Goal: Information Seeking & Learning: Learn about a topic

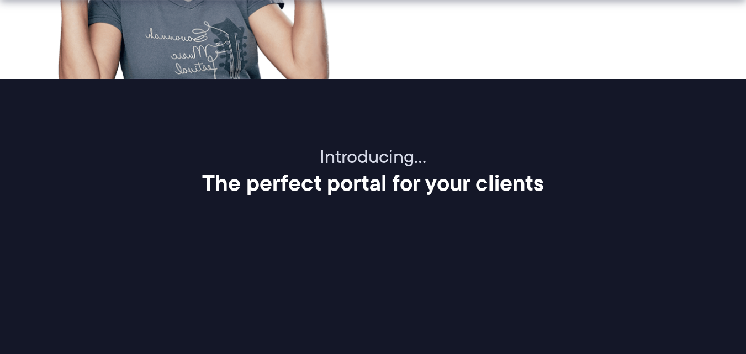
scroll to position [1254, 0]
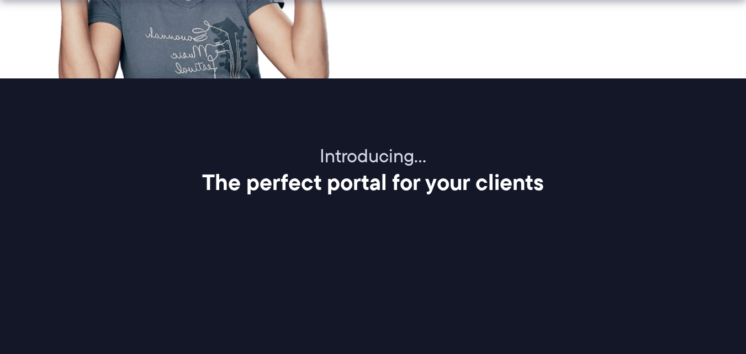
click at [203, 182] on h2 "The perfect portal for your clients" at bounding box center [373, 182] width 718 height 28
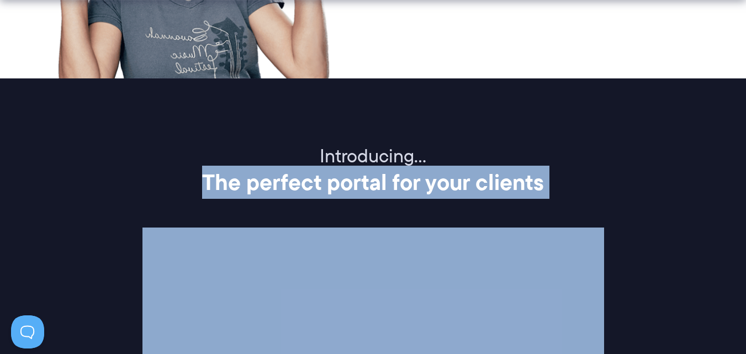
drag, startPoint x: 203, startPoint y: 182, endPoint x: 552, endPoint y: 188, distance: 349.9
click at [552, 188] on h2 "The perfect portal for your clients" at bounding box center [373, 182] width 718 height 28
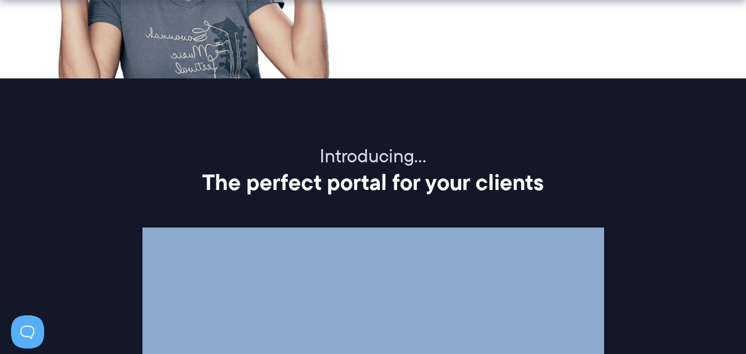
click at [552, 188] on h2 "The perfect portal for your clients" at bounding box center [373, 182] width 718 height 28
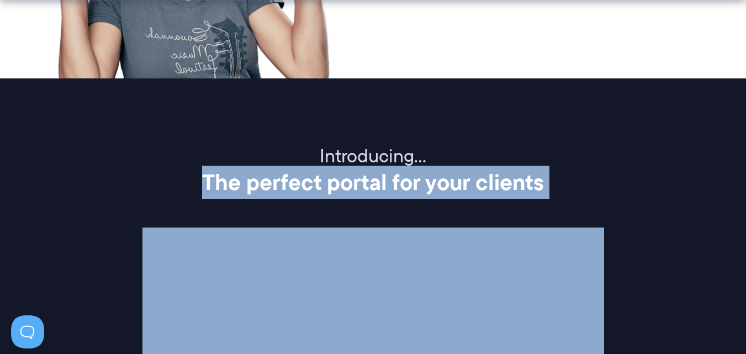
click at [552, 188] on h2 "The perfect portal for your clients" at bounding box center [373, 182] width 718 height 28
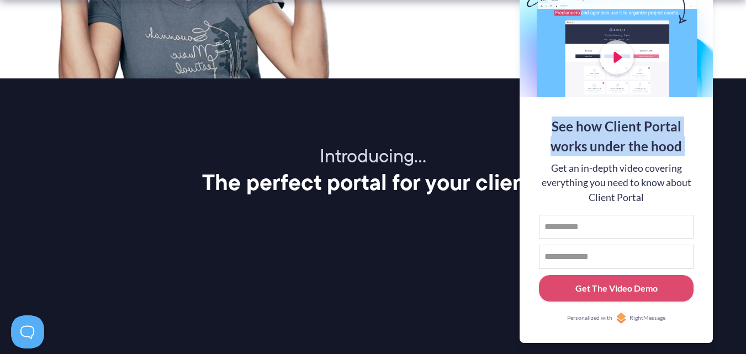
click at [552, 188] on div "See how Client Portal works under the hood Get an in-depth video covering every…" at bounding box center [615, 220] width 193 height 246
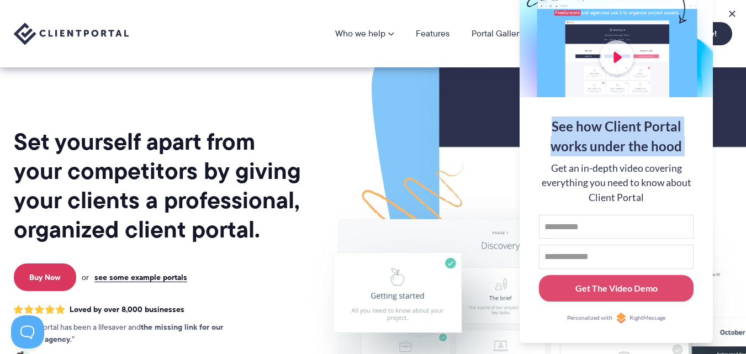
scroll to position [22, 0]
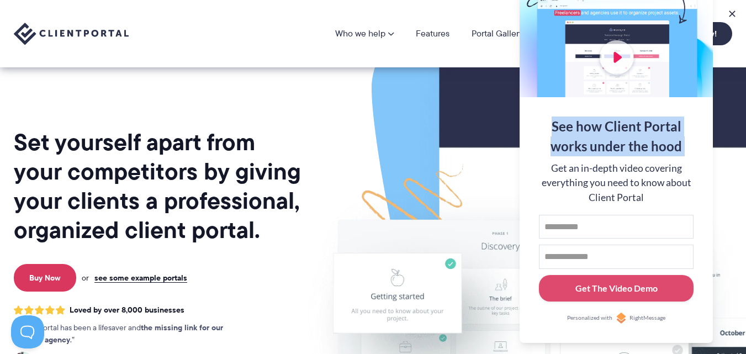
click at [448, 123] on img at bounding box center [595, 251] width 619 height 529
click at [733, 9] on button at bounding box center [731, 13] width 13 height 13
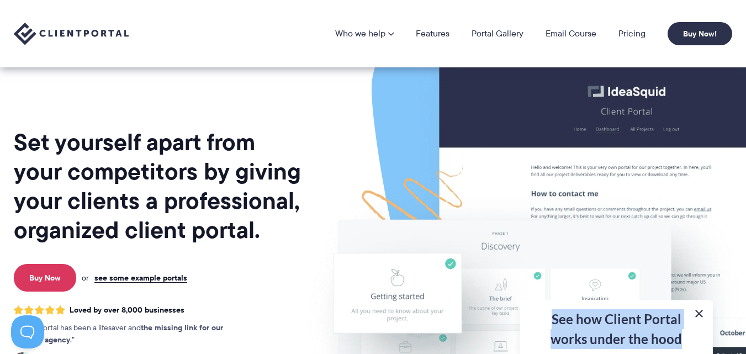
click at [698, 310] on button at bounding box center [698, 313] width 13 height 13
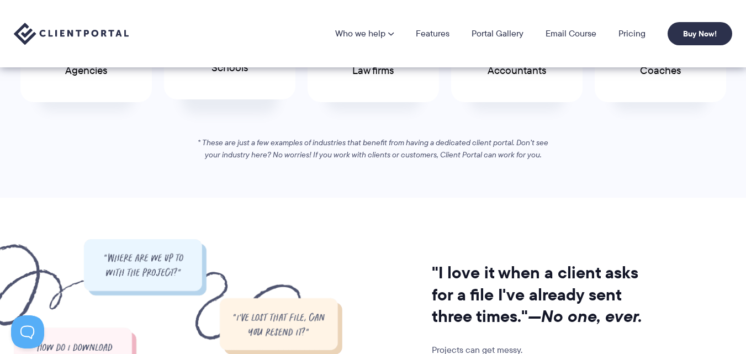
scroll to position [568, 0]
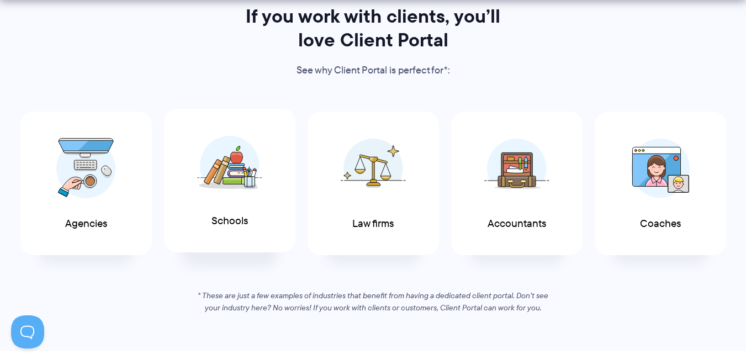
click at [215, 223] on span "Schools" at bounding box center [229, 221] width 36 height 12
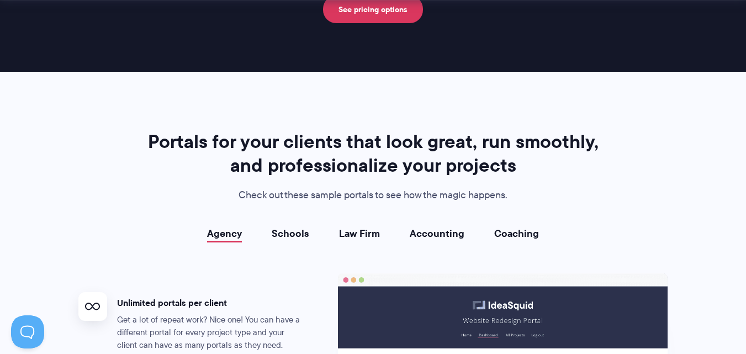
scroll to position [1867, 0]
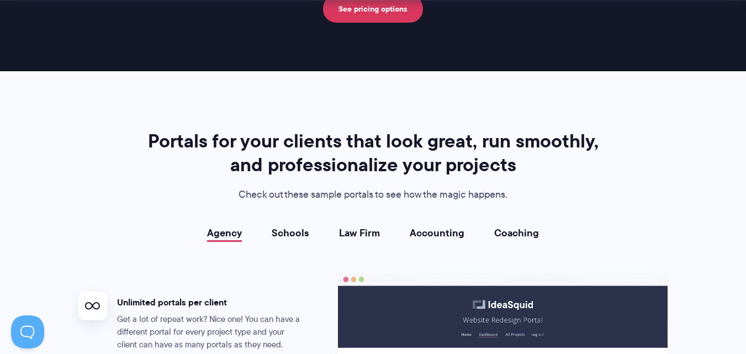
click at [351, 230] on link "Law Firm" at bounding box center [359, 232] width 41 height 11
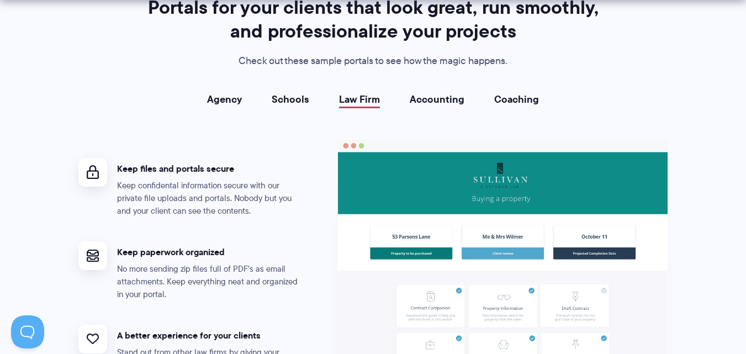
scroll to position [2004, 0]
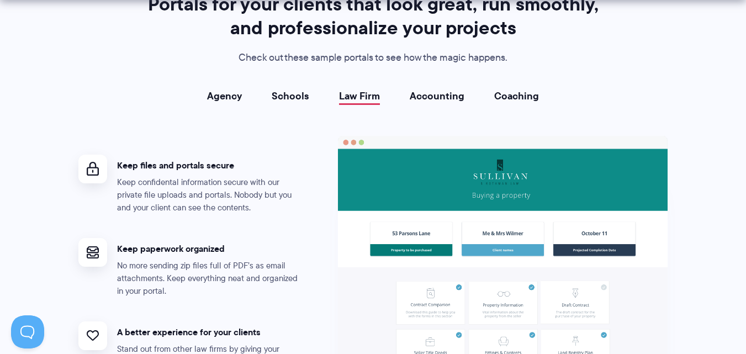
click at [228, 97] on link "Agency" at bounding box center [224, 95] width 35 height 11
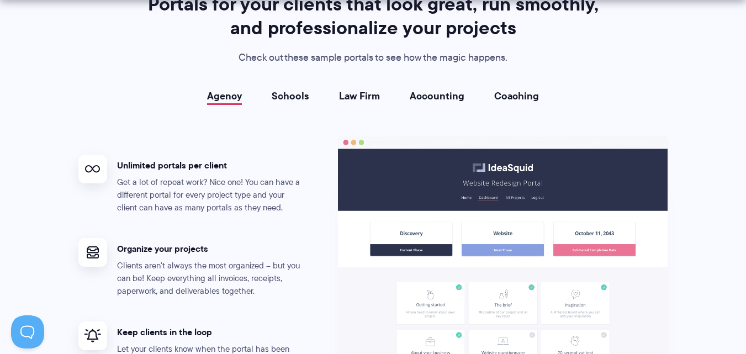
click at [283, 90] on link "Schools" at bounding box center [290, 95] width 38 height 11
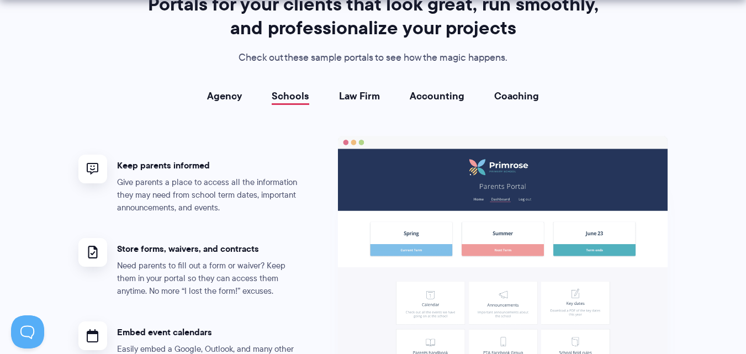
click at [524, 94] on link "Coaching" at bounding box center [516, 95] width 45 height 11
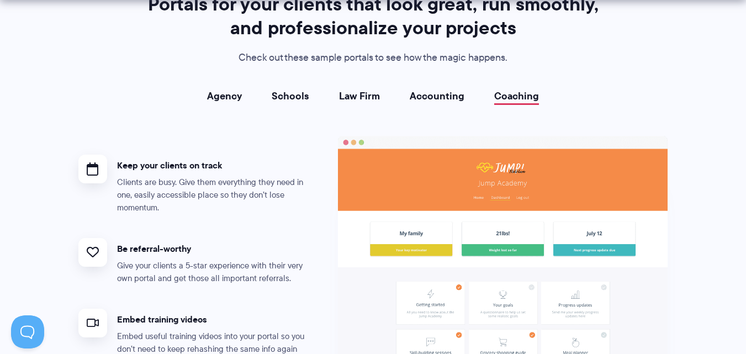
click at [450, 105] on div "Agency Schools Law Firm Accounting Coaching Agency Unlimited portals per client…" at bounding box center [372, 245] width 589 height 311
click at [444, 100] on link "Accounting" at bounding box center [436, 95] width 55 height 11
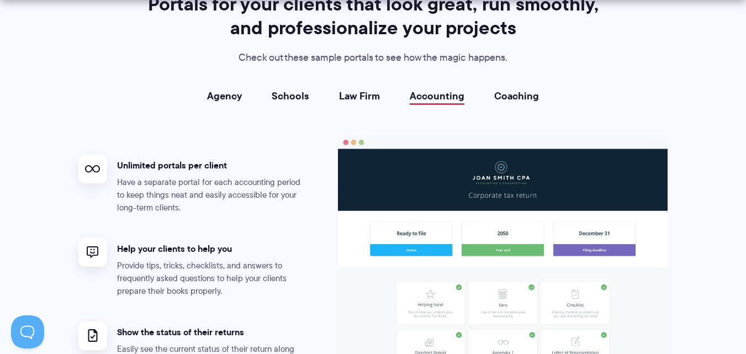
click at [368, 97] on link "Law Firm" at bounding box center [359, 95] width 41 height 11
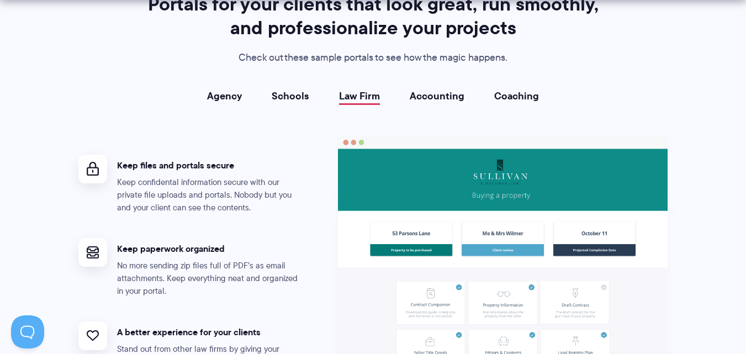
click at [284, 101] on link "Schools" at bounding box center [290, 95] width 38 height 11
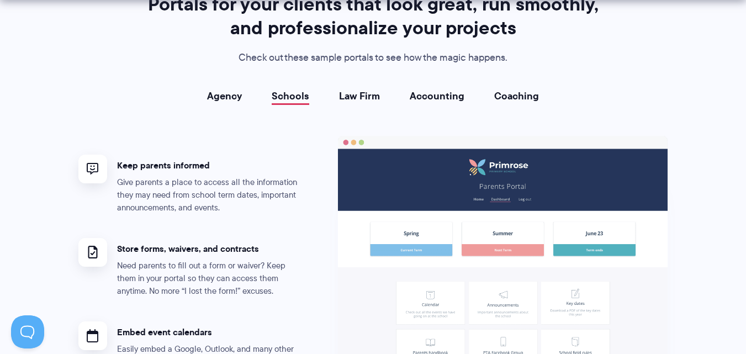
click at [212, 90] on link "Agency" at bounding box center [224, 95] width 35 height 11
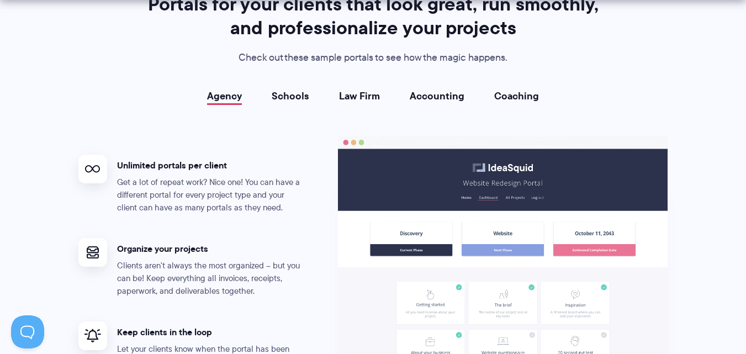
drag, startPoint x: 177, startPoint y: 78, endPoint x: 542, endPoint y: 94, distance: 365.7
click at [542, 94] on div "Portals for your clients that look great, run smoothly, and professionalize you…" at bounding box center [373, 234] width 617 height 484
click at [542, 94] on li "Coaching" at bounding box center [516, 95] width 74 height 11
drag, startPoint x: 542, startPoint y: 94, endPoint x: 180, endPoint y: 81, distance: 362.2
click at [180, 81] on div "Portals for your clients that look great, run smoothly, and professionalize you…" at bounding box center [373, 234] width 617 height 484
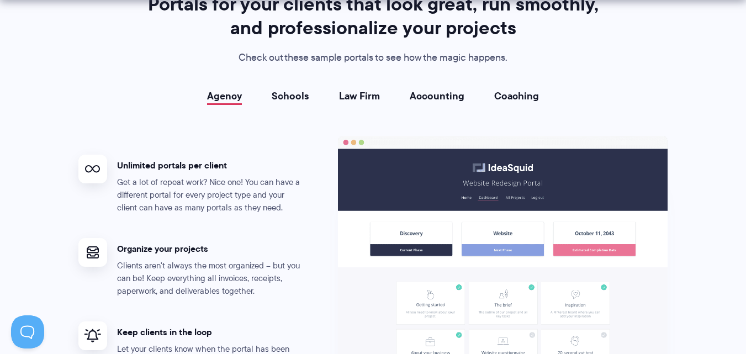
click at [180, 81] on div "Portals for your clients that look great, run smoothly, and professionalize you…" at bounding box center [373, 234] width 617 height 484
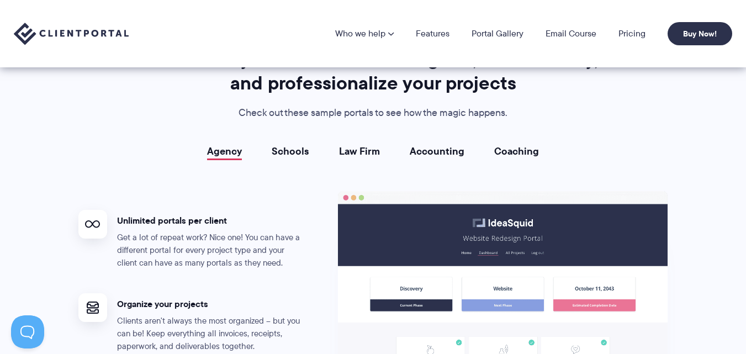
scroll to position [1894, 0]
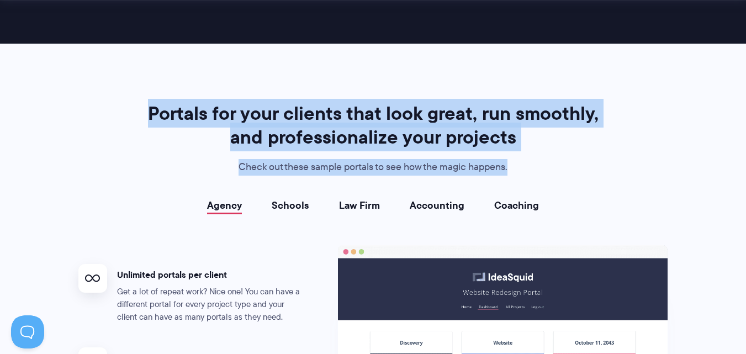
drag, startPoint x: 146, startPoint y: 116, endPoint x: 508, endPoint y: 155, distance: 364.1
click at [508, 155] on div "Portals for your clients that look great, run smoothly, and professionalize you…" at bounding box center [373, 139] width 460 height 74
click at [517, 156] on div "Portals for your clients that look great, run smoothly, and professionalize you…" at bounding box center [373, 139] width 460 height 74
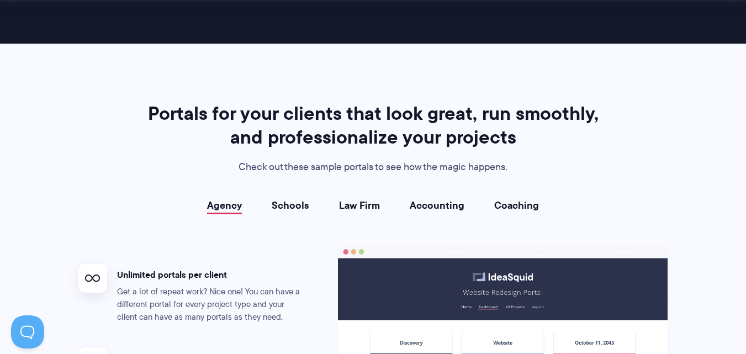
click at [517, 156] on div "Portals for your clients that look great, run smoothly, and professionalize you…" at bounding box center [373, 139] width 460 height 74
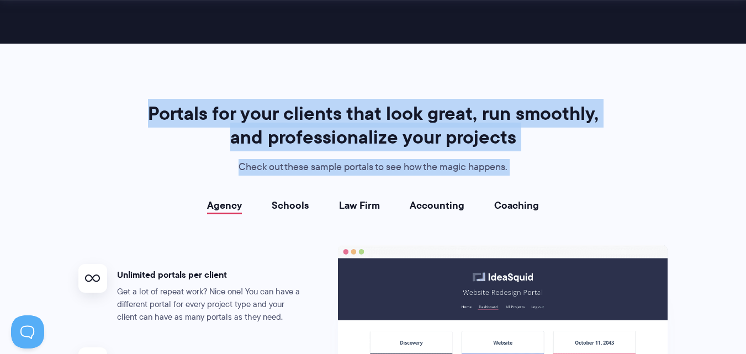
drag, startPoint x: 517, startPoint y: 156, endPoint x: 87, endPoint y: 105, distance: 432.8
click at [87, 105] on div "Portals for your clients that look great, run smoothly, and professionalize you…" at bounding box center [373, 344] width 617 height 484
click at [132, 93] on section "Portals for your clients that look great, run smoothly, and professionalize you…" at bounding box center [373, 344] width 746 height 600
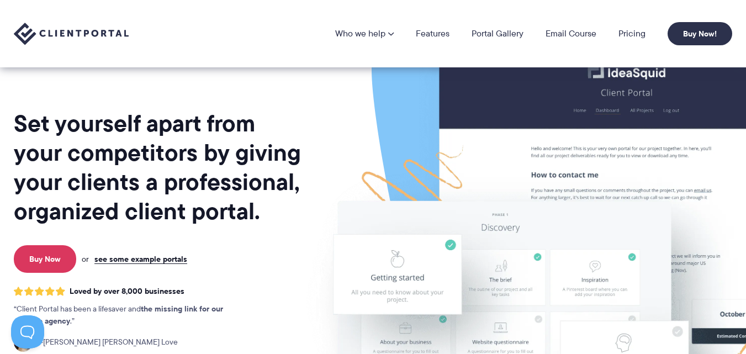
scroll to position [0, 0]
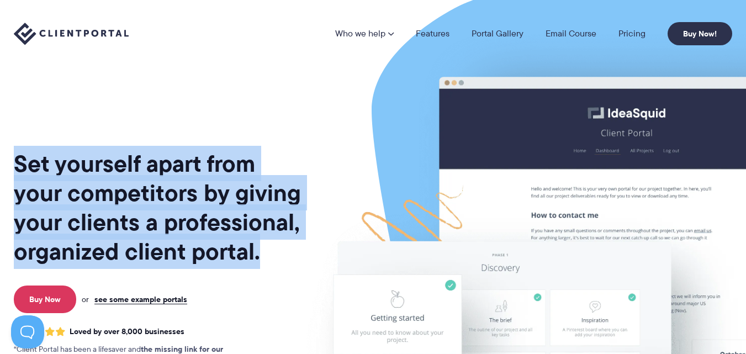
drag, startPoint x: 17, startPoint y: 163, endPoint x: 273, endPoint y: 253, distance: 271.6
click at [273, 253] on h1 "Set yourself apart from your competitors by giving your clients a professional,…" at bounding box center [157, 207] width 287 height 117
drag, startPoint x: 273, startPoint y: 253, endPoint x: 0, endPoint y: 169, distance: 285.4
click at [0, 169] on div "Set yourself apart from your competitors by giving your clients a professional,…" at bounding box center [373, 269] width 746 height 538
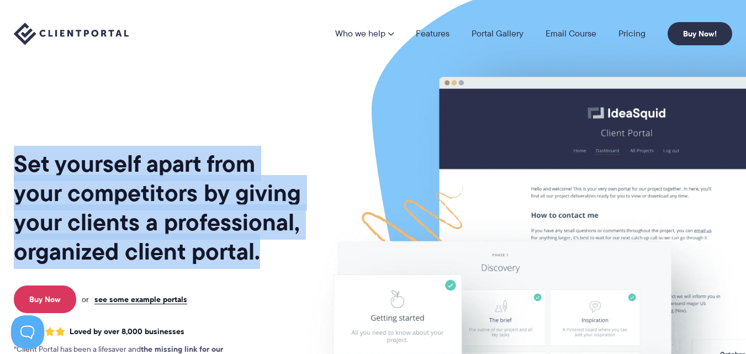
click at [35, 138] on div "Set yourself apart from your competitors by giving your clients a professional,…" at bounding box center [157, 273] width 287 height 529
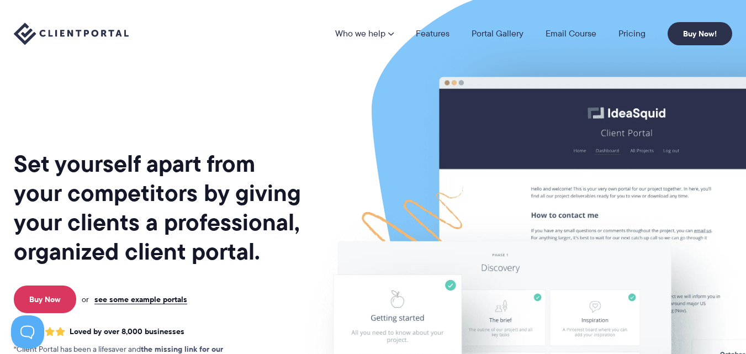
click at [35, 138] on div "Set yourself apart from your competitors by giving your clients a professional,…" at bounding box center [157, 273] width 287 height 529
